Goal: Navigation & Orientation: Find specific page/section

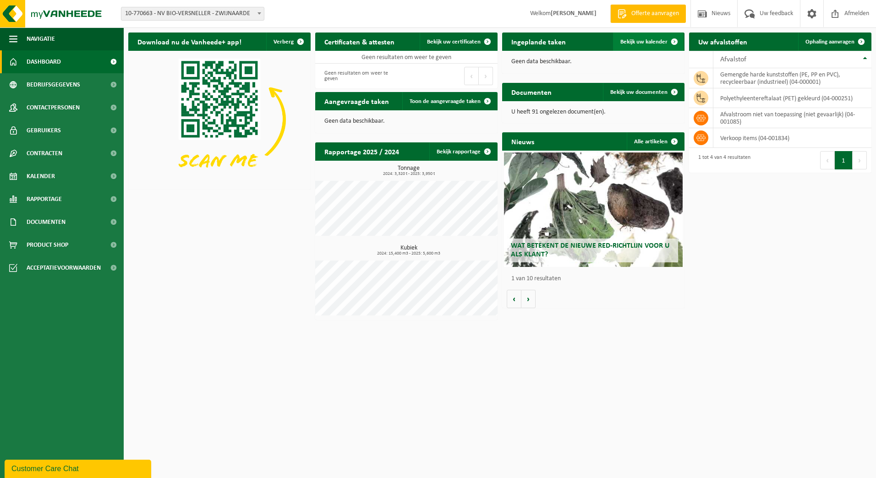
click at [635, 45] on link "Bekijk uw kalender" at bounding box center [648, 42] width 71 height 18
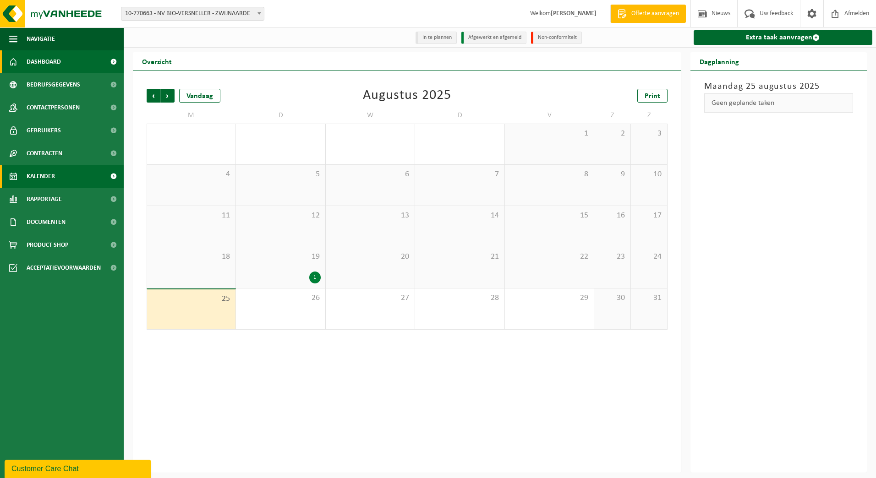
click at [71, 58] on link "Dashboard" at bounding box center [62, 61] width 124 height 23
